Goal: Task Accomplishment & Management: Manage account settings

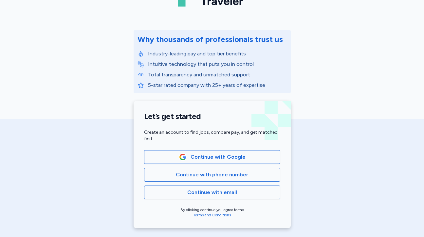
scroll to position [82, 0]
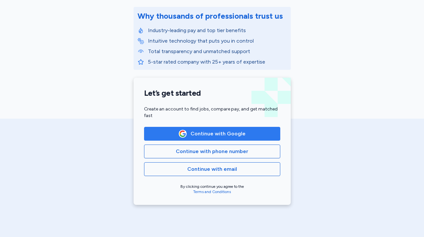
click at [185, 137] on img "button" at bounding box center [182, 133] width 7 height 7
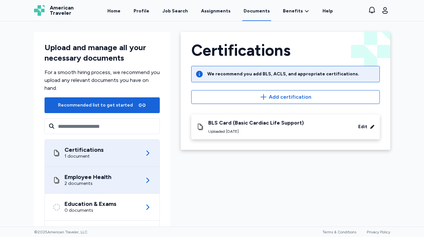
scroll to position [0, 0]
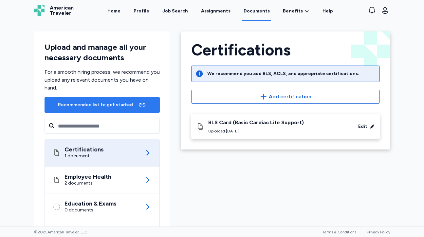
click at [115, 103] on div "Recommended list to get started" at bounding box center [95, 105] width 75 height 7
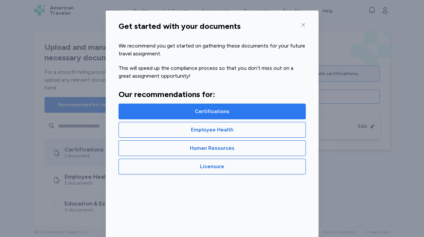
click at [142, 111] on span "Certifications" at bounding box center [212, 111] width 176 height 8
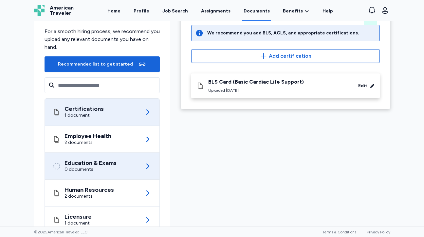
click at [107, 172] on div "0 documents" at bounding box center [91, 169] width 52 height 7
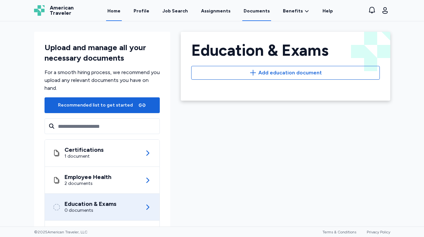
click at [119, 11] on link "Home" at bounding box center [114, 11] width 16 height 20
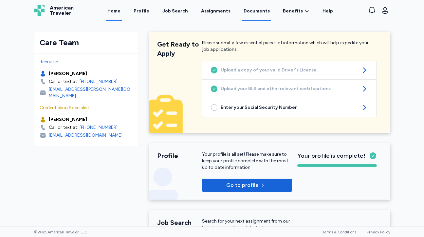
click at [255, 11] on link "Documents" at bounding box center [256, 11] width 29 height 20
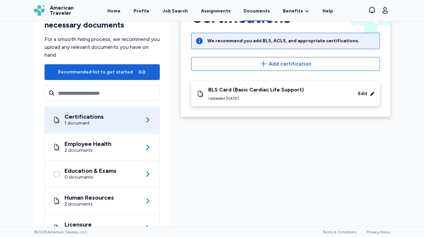
scroll to position [64, 0]
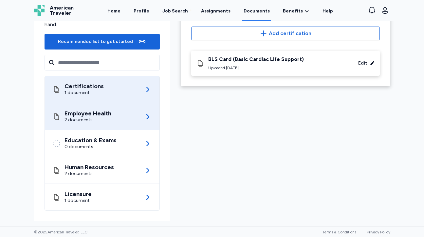
click at [69, 114] on div "Employee Health" at bounding box center [88, 113] width 47 height 7
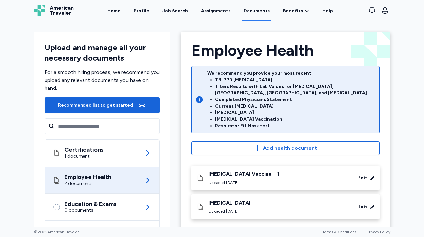
scroll to position [64, 0]
